Goal: Check status: Check status

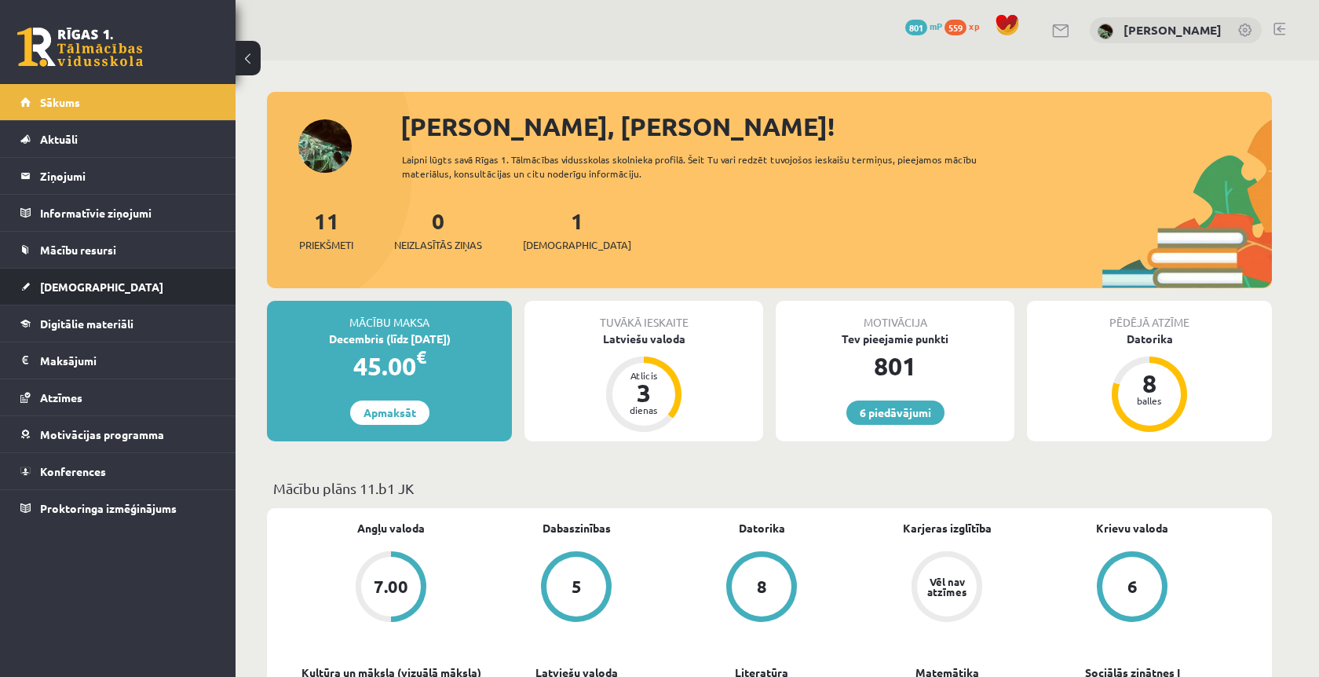
click at [68, 268] on li "Ieskaites Neizpildītās Izlabotās" at bounding box center [118, 287] width 236 height 38
click at [70, 279] on link "[DEMOGRAPHIC_DATA]" at bounding box center [118, 287] width 196 height 36
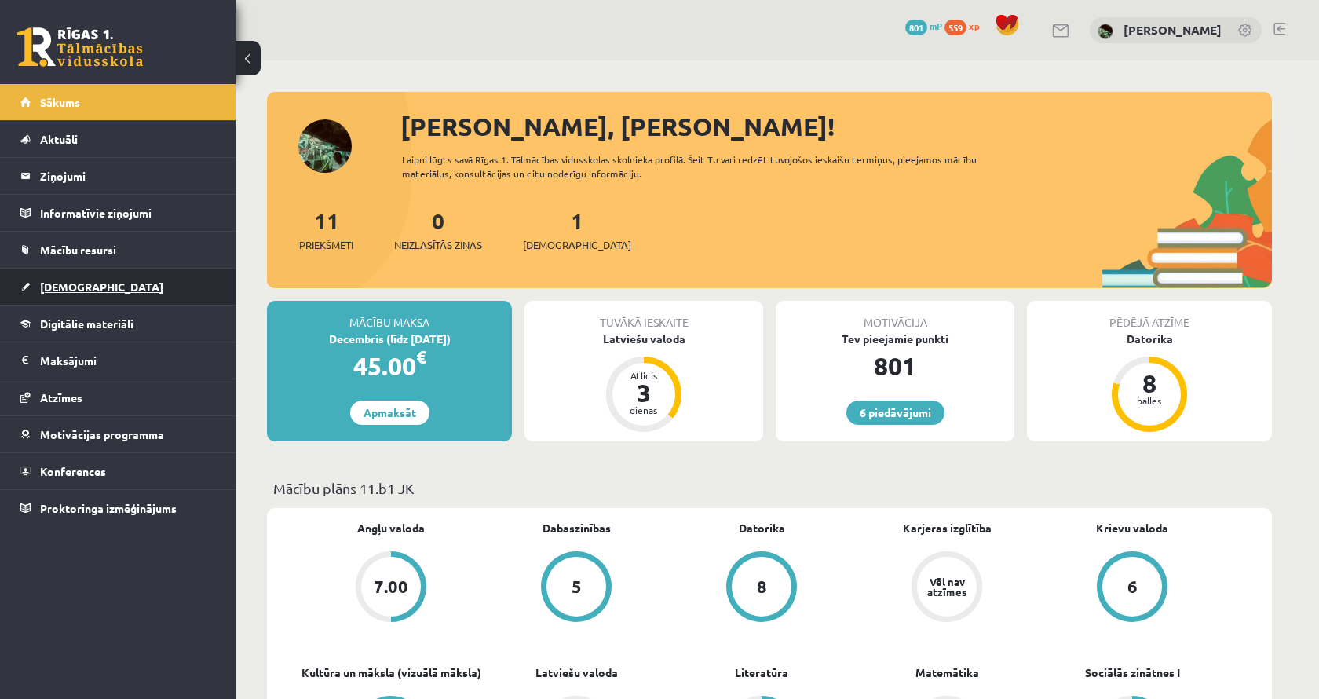
click at [86, 272] on link "[DEMOGRAPHIC_DATA]" at bounding box center [118, 287] width 196 height 36
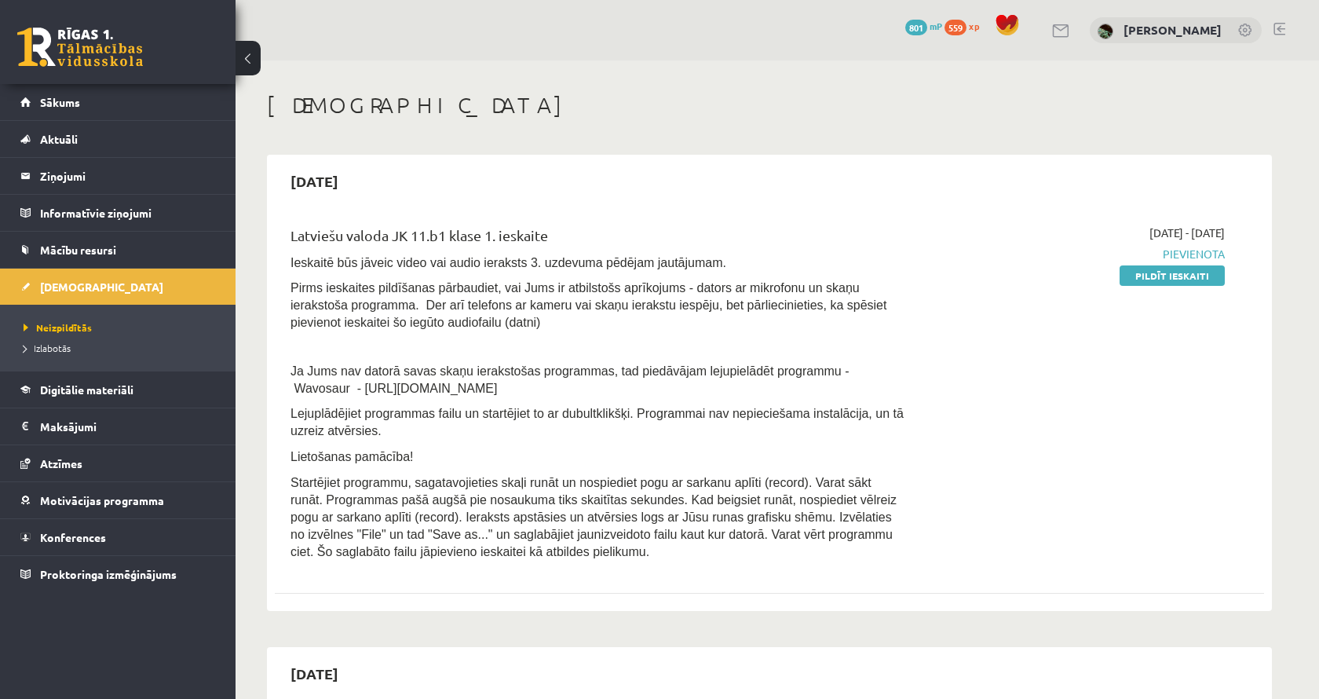
drag, startPoint x: 292, startPoint y: 362, endPoint x: 535, endPoint y: 378, distance: 243.9
click at [535, 378] on p "Ja Jums nav datorā savas skaņu ierakstošas programmas, tad piedāvājam lejupielā…" at bounding box center [598, 379] width 615 height 35
drag, startPoint x: 454, startPoint y: 367, endPoint x: 613, endPoint y: 368, distance: 159.4
click at [616, 367] on span "Ja Jums nav datorā savas skaņu ierakstošas programmas, tad piedāvājam lejupielā…" at bounding box center [570, 379] width 558 height 31
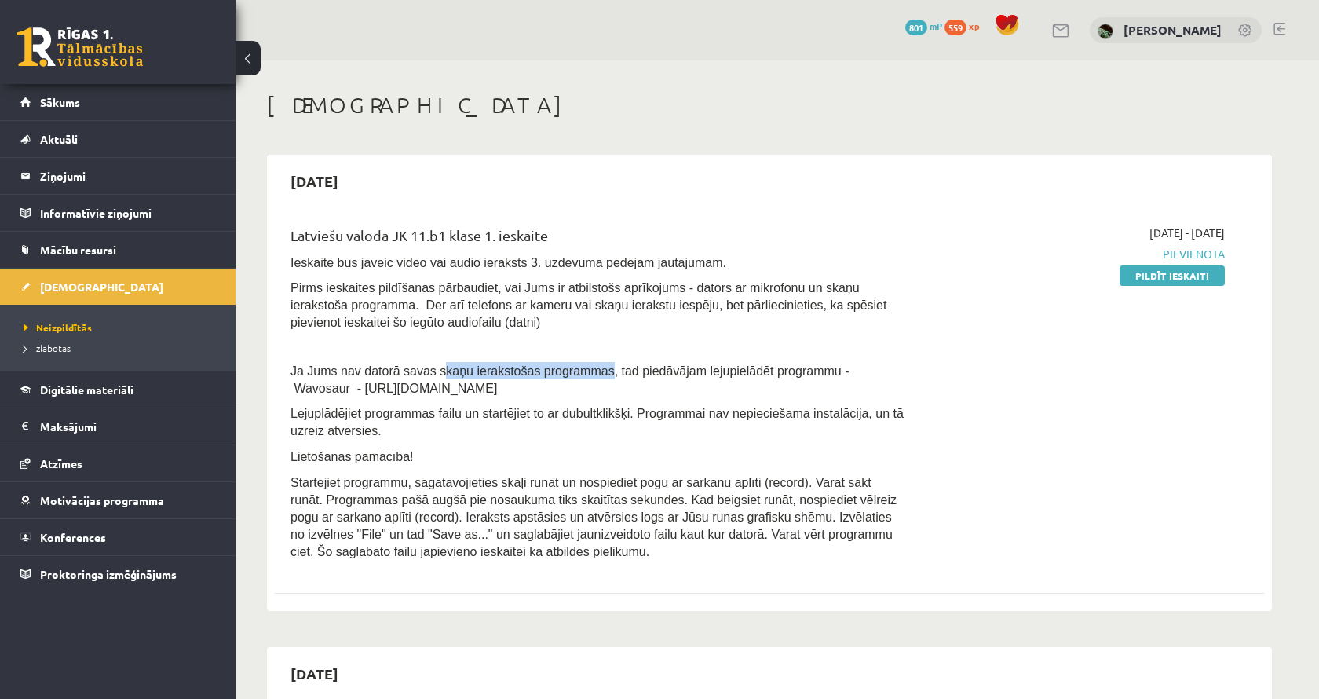
click at [613, 368] on span "Ja Jums nav datorā savas skaņu ierakstošas programmas, tad piedāvājam lejupielā…" at bounding box center [570, 379] width 558 height 31
